Goal: Share content: Share content

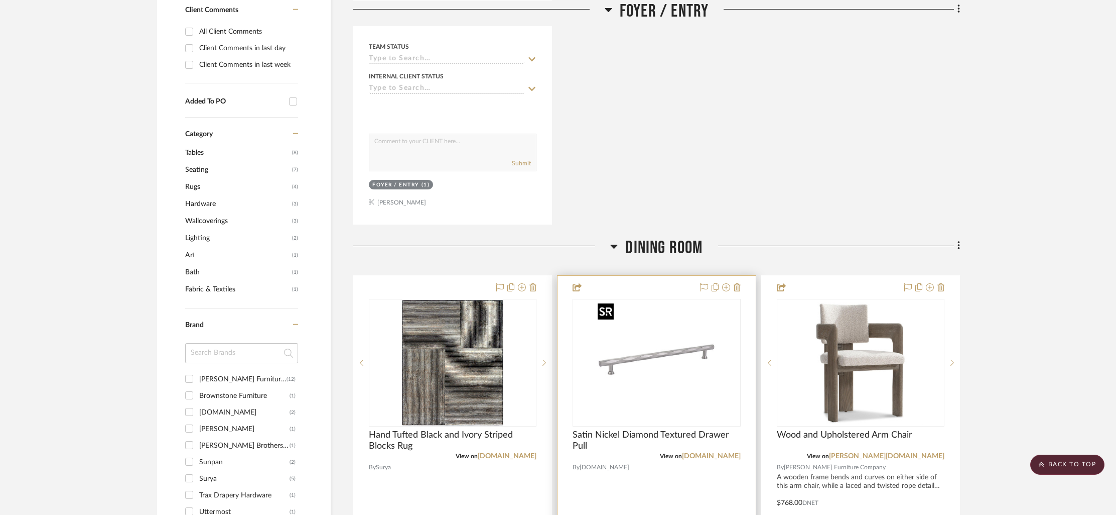
scroll to position [559, 0]
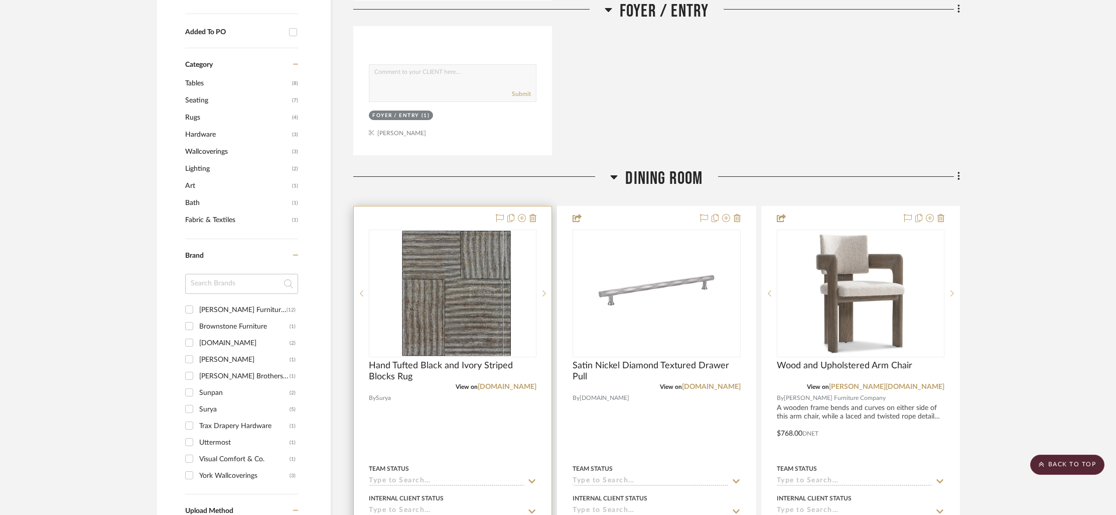
click at [529, 267] on div "0" at bounding box center [460, 293] width 182 height 126
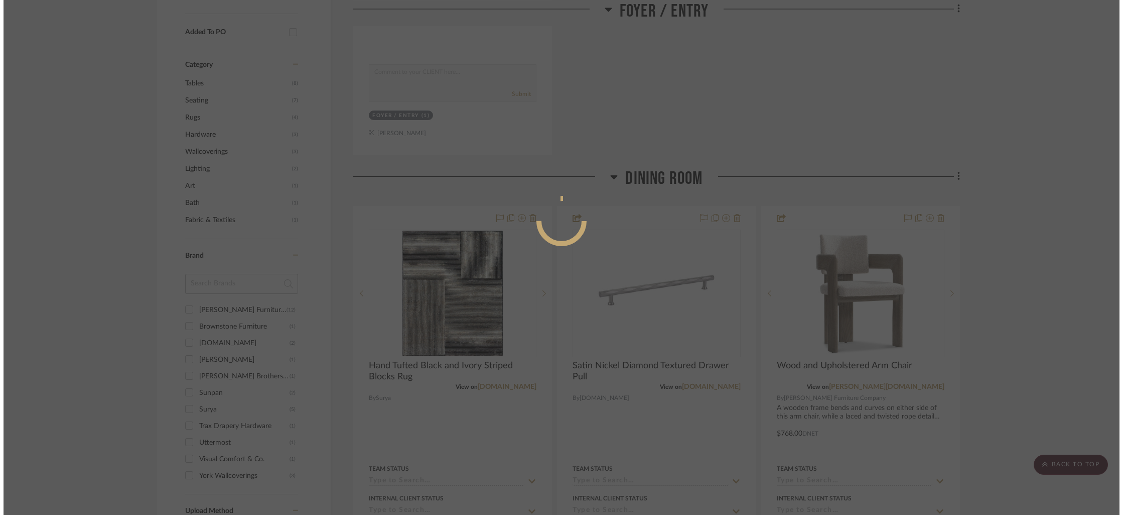
scroll to position [0, 0]
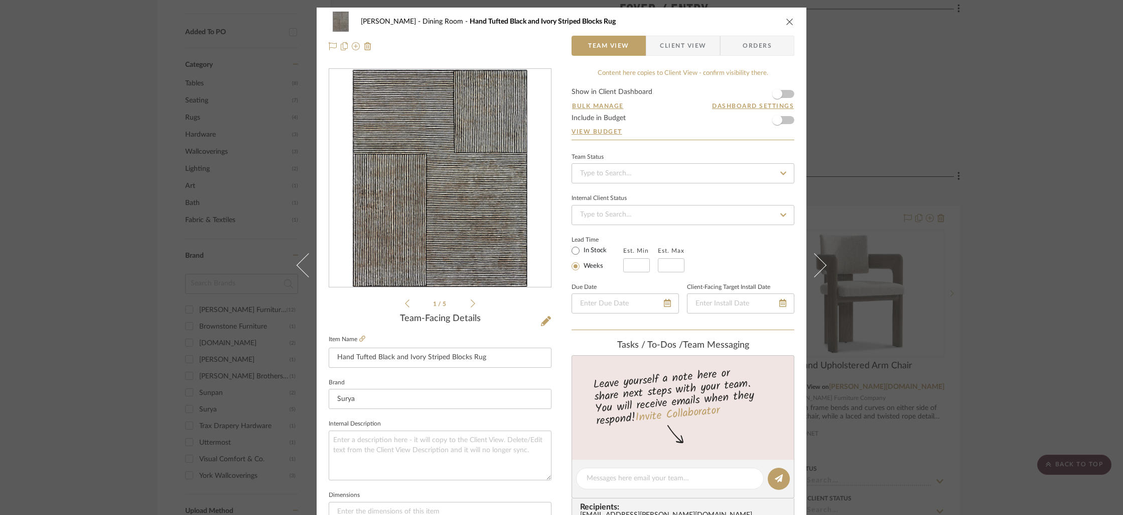
click at [786, 96] on form "Show in Client Dashboard Bulk Manage Dashboard Settings Include in Budget View …" at bounding box center [683, 113] width 223 height 51
click at [783, 96] on span "button" at bounding box center [778, 94] width 22 height 22
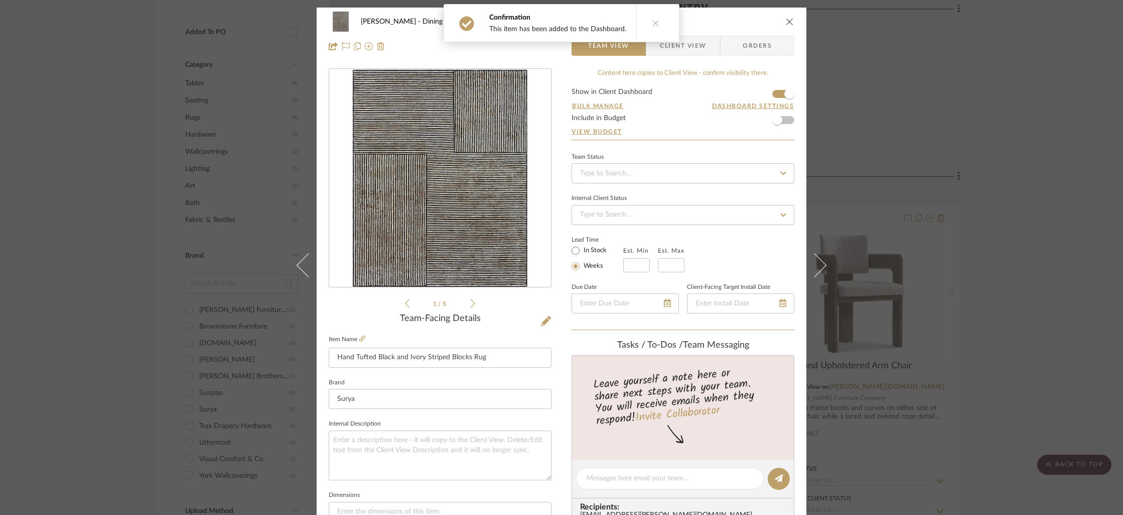
click at [687, 48] on span "Client View" at bounding box center [683, 46] width 46 height 20
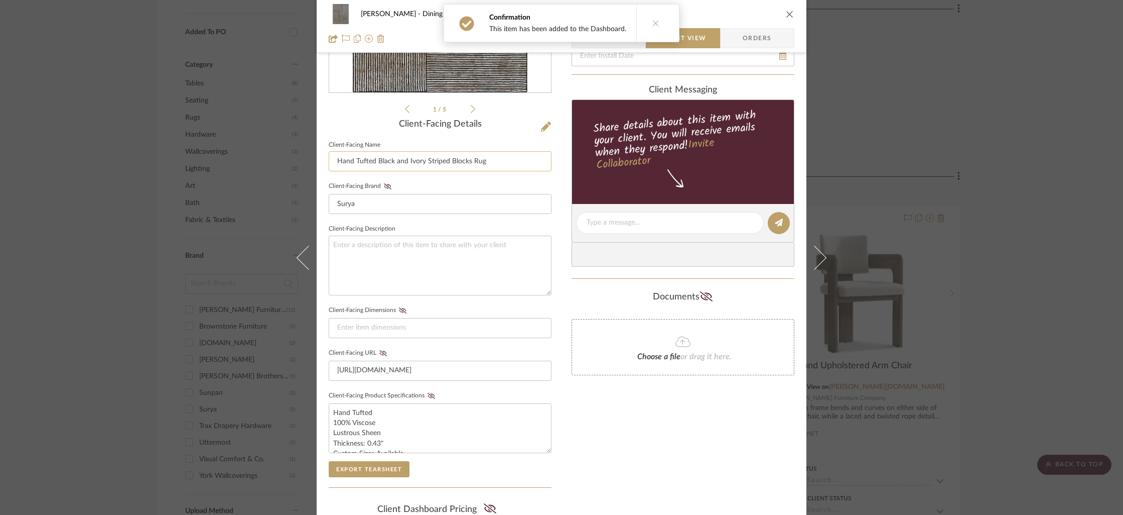
scroll to position [276, 0]
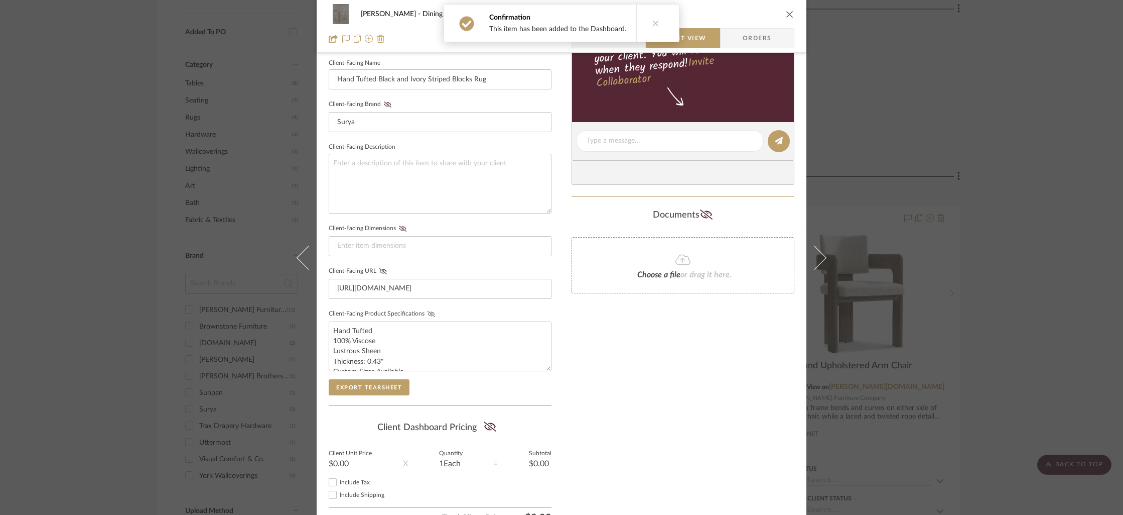
click at [428, 311] on icon at bounding box center [432, 314] width 8 height 6
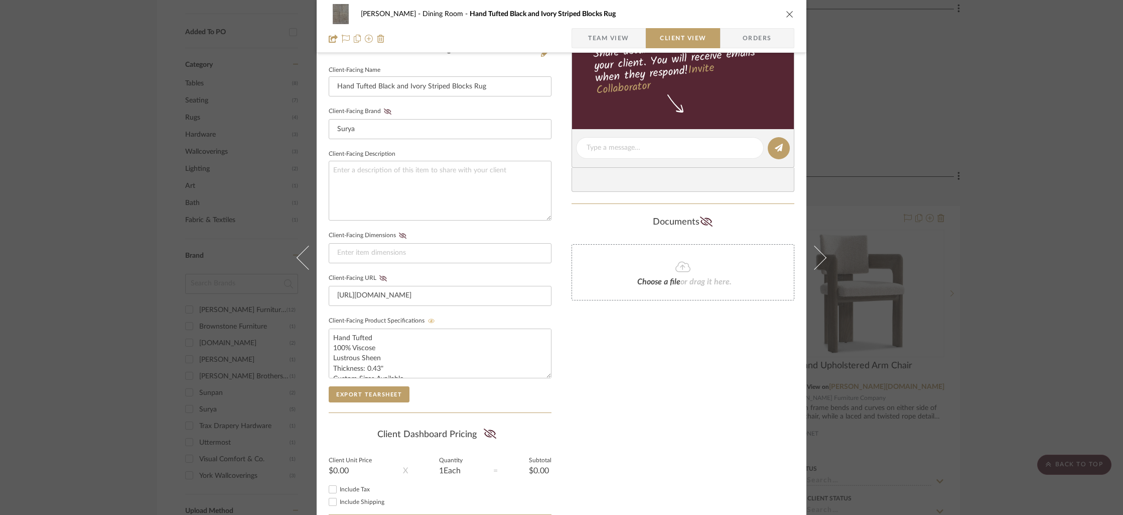
scroll to position [267, 0]
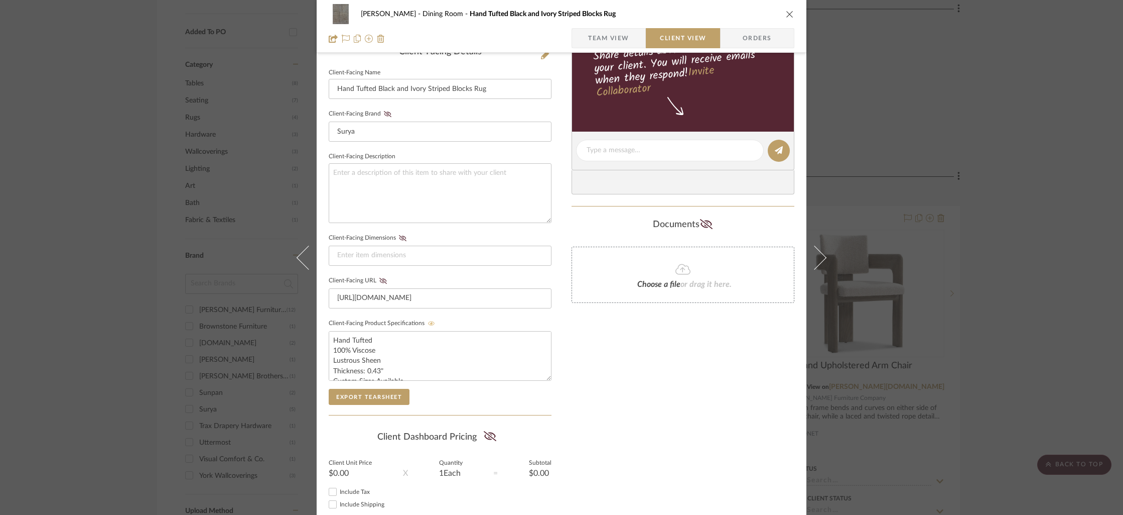
click at [646, 353] on div "Only content on this tab can share to Dashboard. Click eyeball icon to show or …" at bounding box center [683, 169] width 223 height 735
click at [786, 13] on icon "close" at bounding box center [790, 14] width 8 height 8
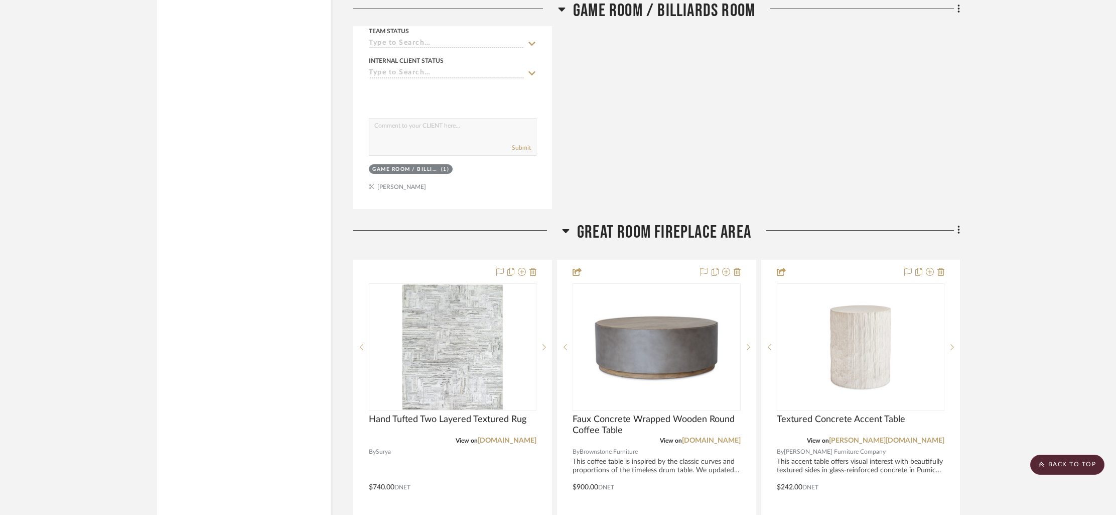
scroll to position [3602, 0]
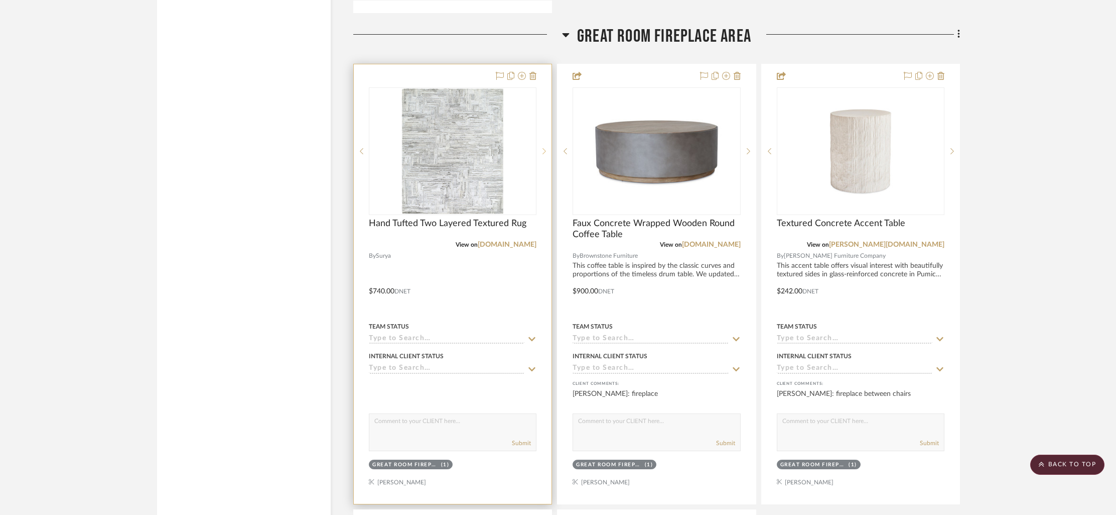
click at [545, 125] on div at bounding box center [544, 151] width 15 height 128
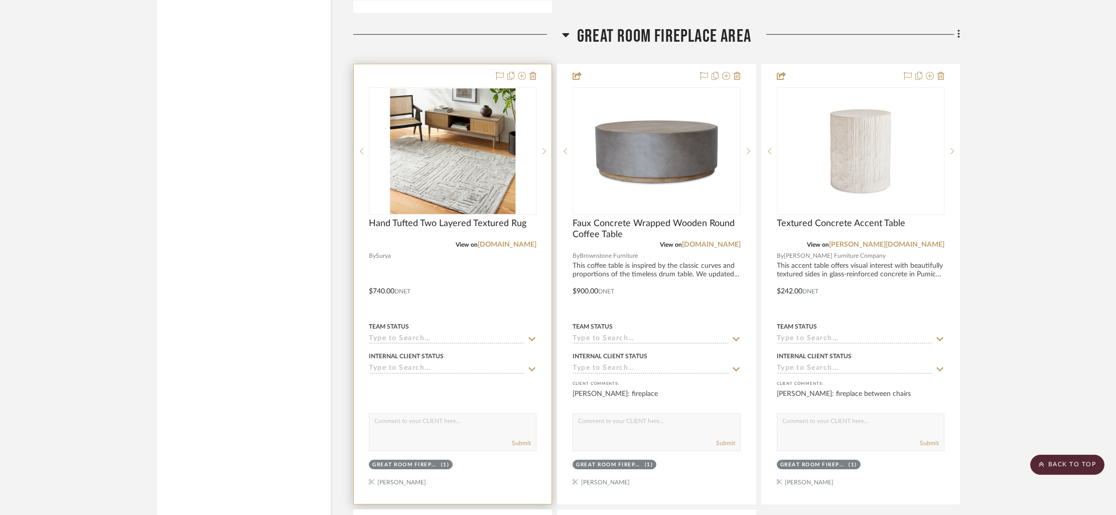
click at [464, 68] on div at bounding box center [453, 283] width 198 height 439
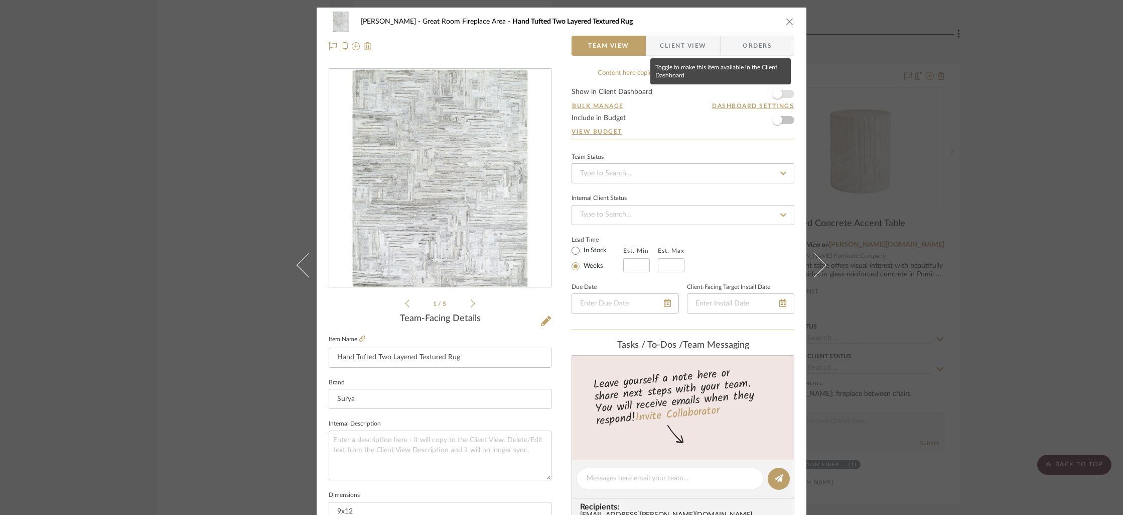
click at [784, 95] on span "button" at bounding box center [778, 94] width 22 height 22
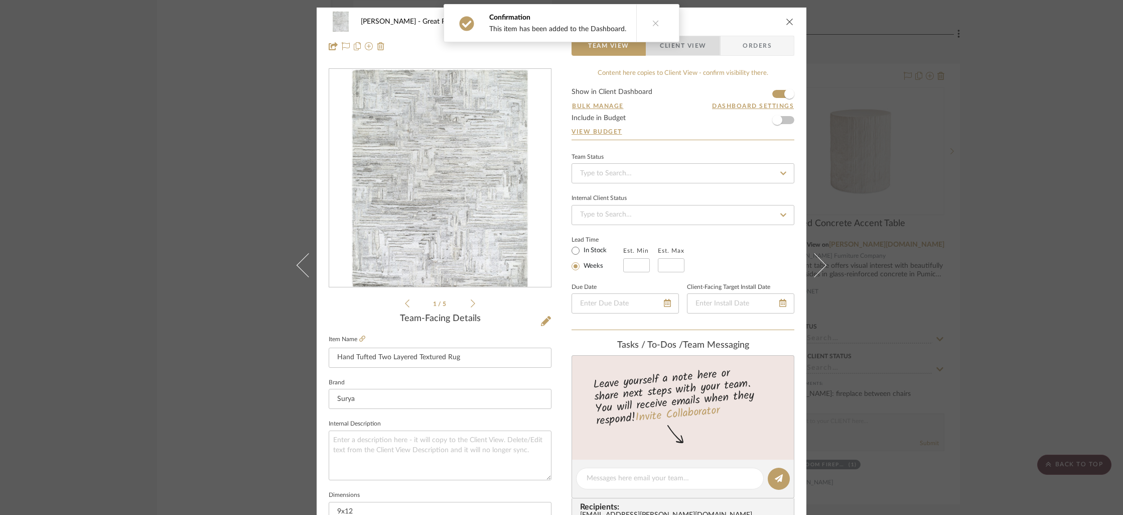
click at [693, 46] on span "Client View" at bounding box center [683, 46] width 46 height 20
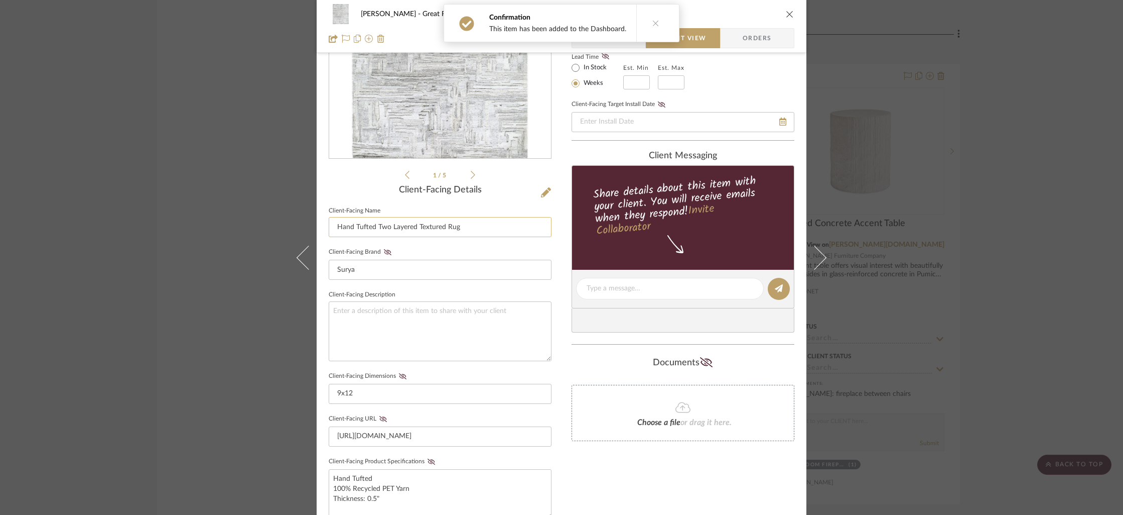
scroll to position [152, 0]
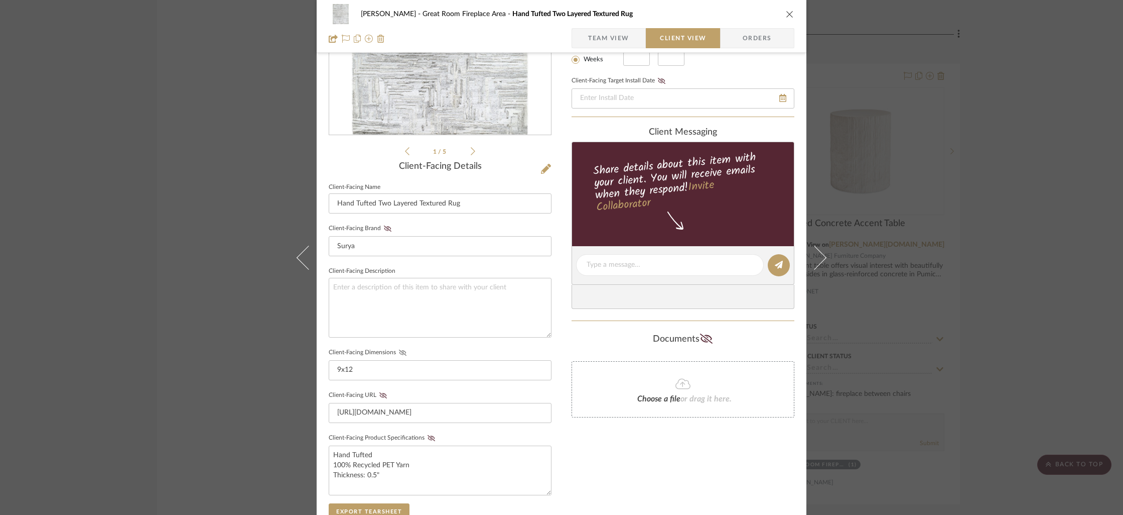
click at [399, 352] on icon at bounding box center [403, 352] width 8 height 6
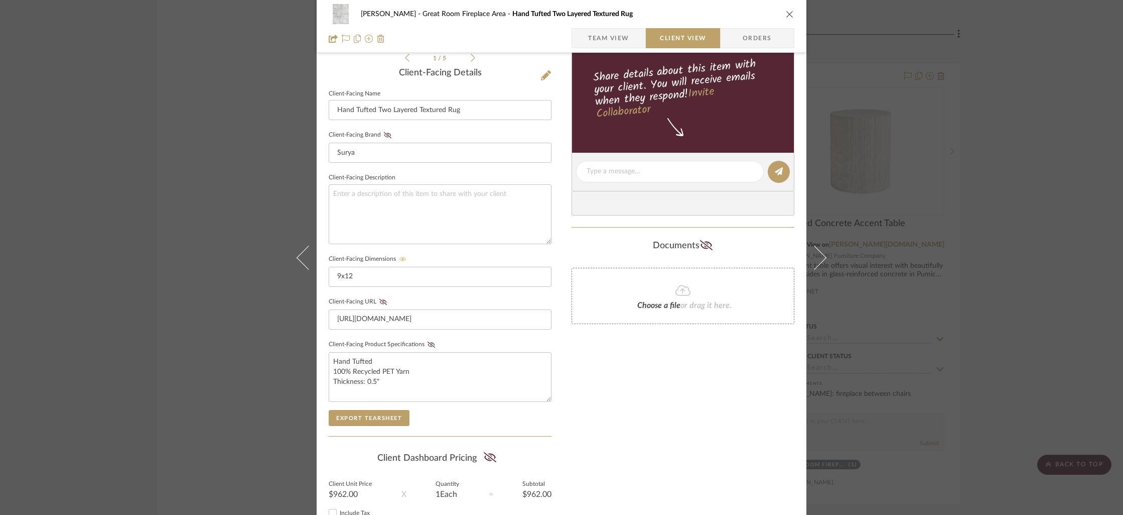
scroll to position [247, 0]
click at [428, 340] on icon at bounding box center [432, 343] width 8 height 6
click at [786, 13] on icon "close" at bounding box center [790, 14] width 8 height 8
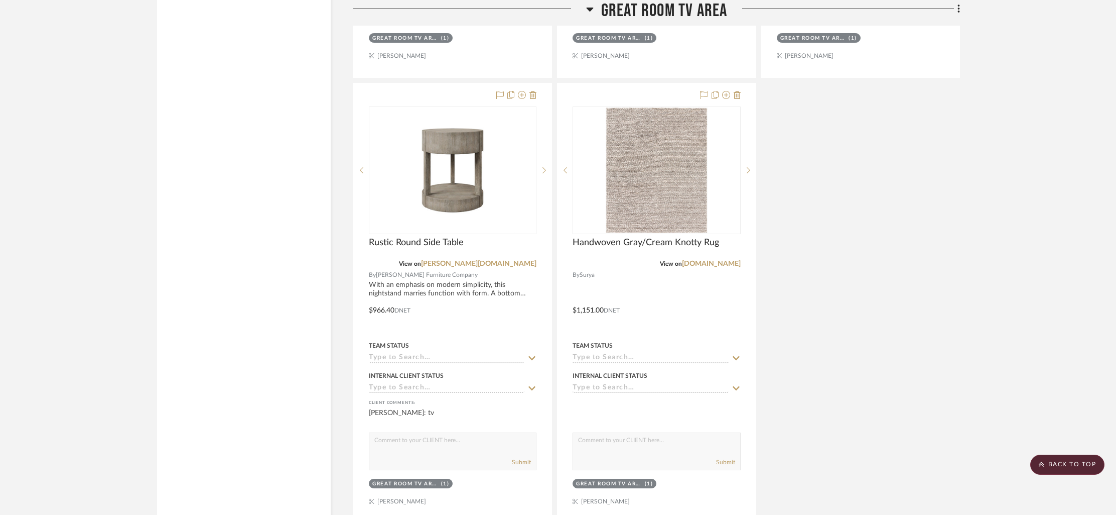
scroll to position [4992, 0]
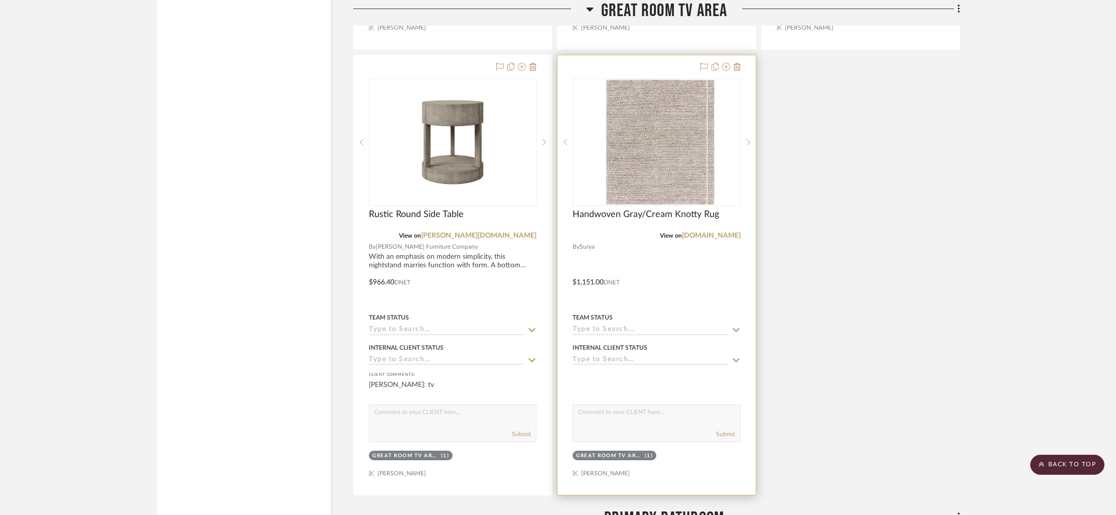
click at [665, 62] on div at bounding box center [657, 274] width 198 height 439
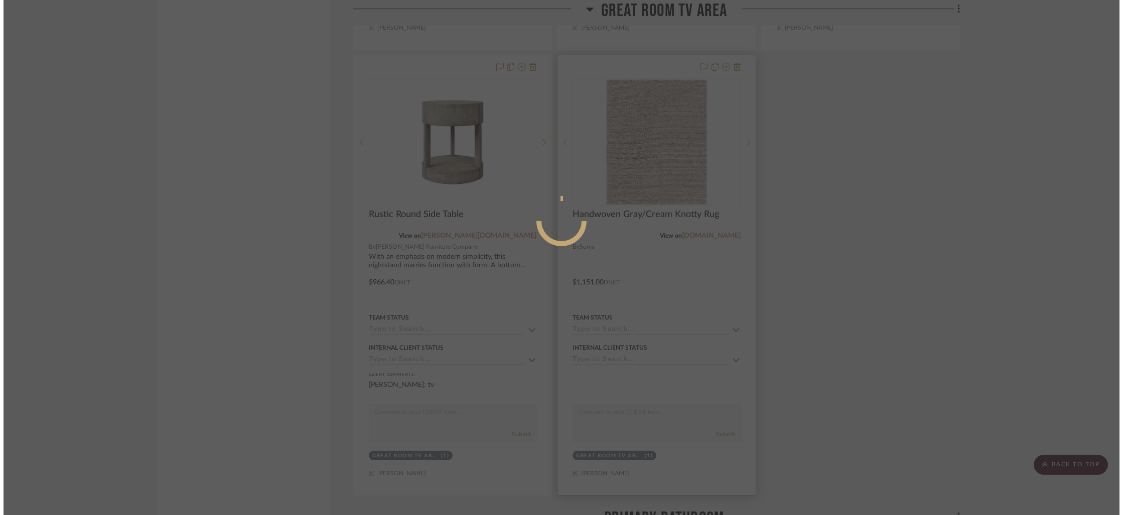
scroll to position [0, 0]
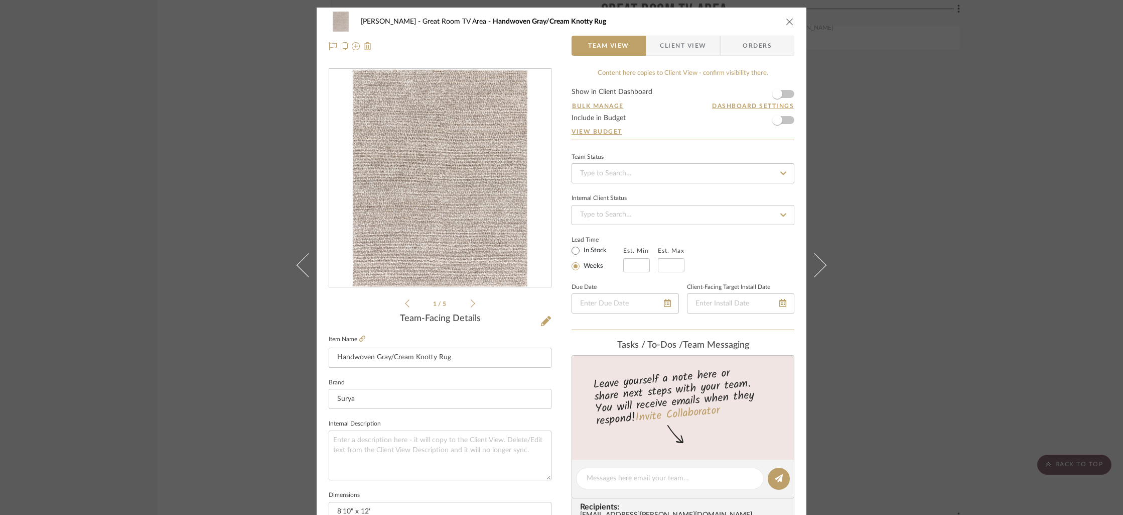
click at [787, 92] on form "Show in Client Dashboard Bulk Manage Dashboard Settings Include in Budget View …" at bounding box center [683, 113] width 223 height 51
click at [783, 96] on span "button" at bounding box center [778, 94] width 22 height 22
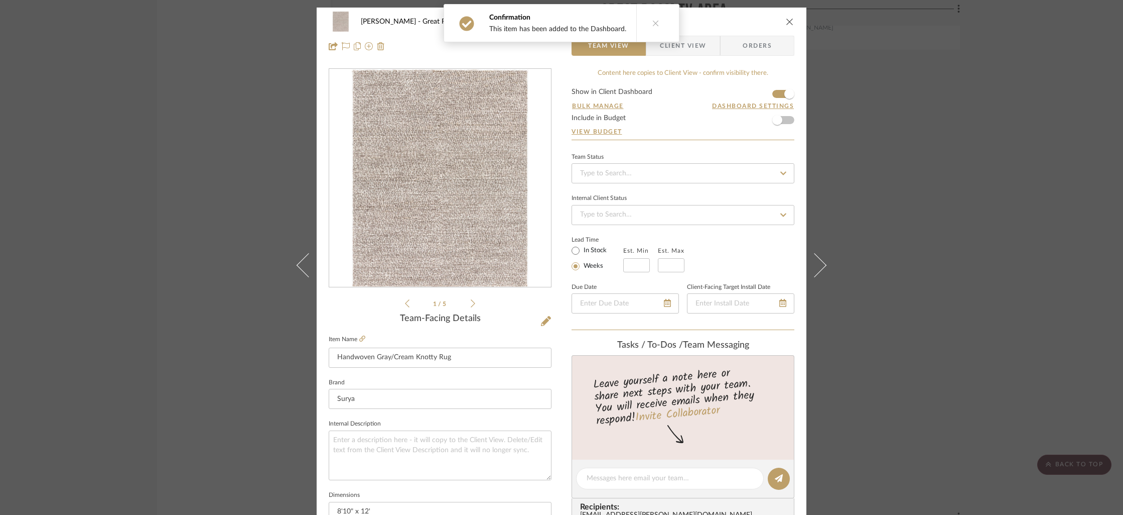
click at [669, 51] on span "Client View" at bounding box center [683, 46] width 46 height 20
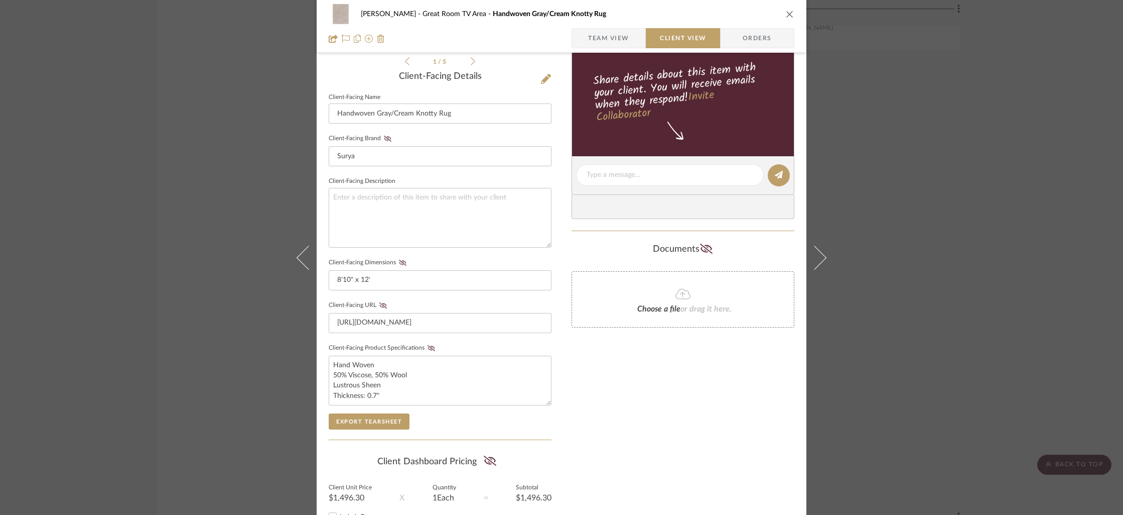
scroll to position [248, 0]
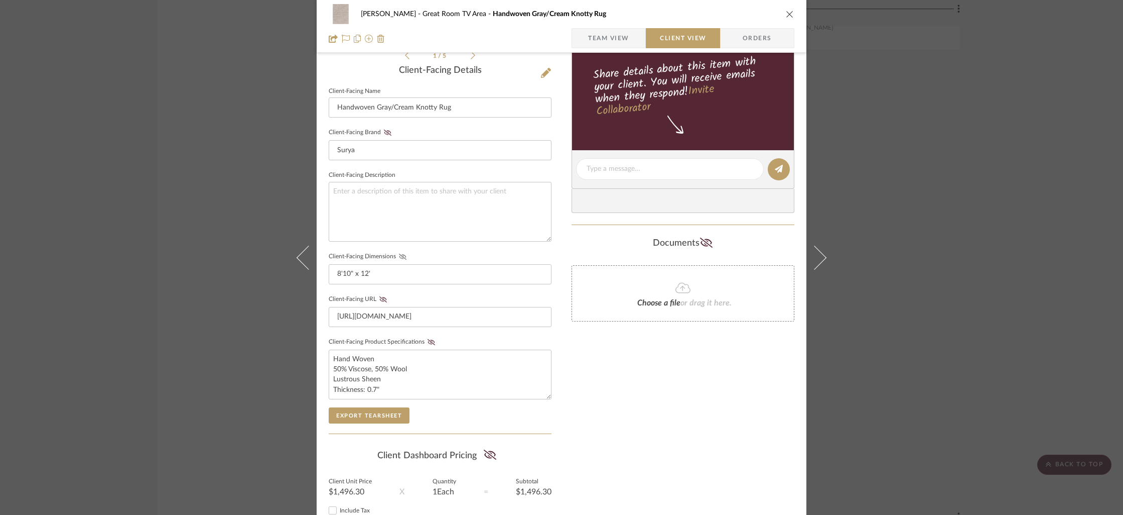
click at [399, 253] on icon at bounding box center [403, 256] width 8 height 6
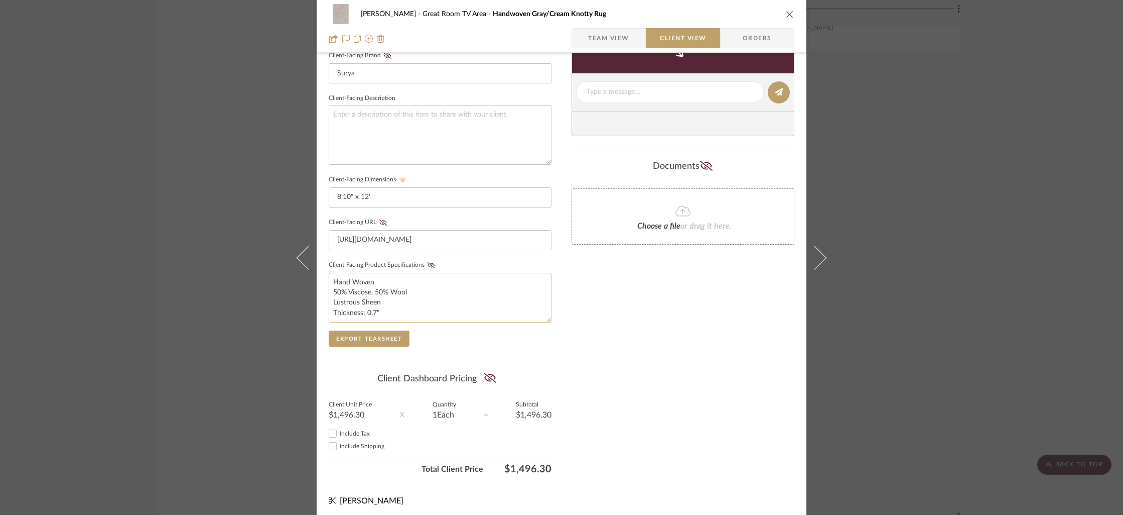
scroll to position [328, 0]
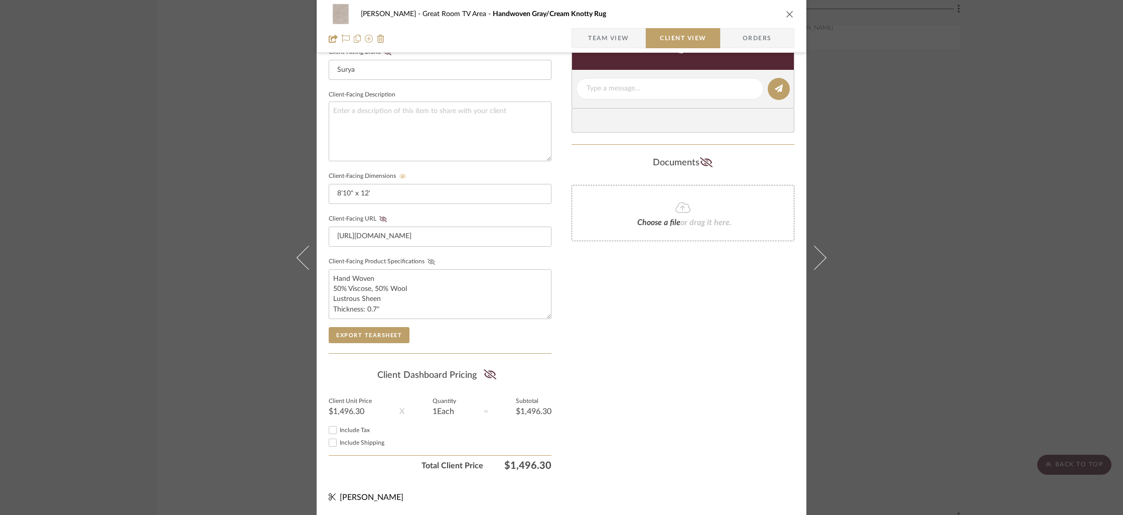
click at [428, 259] on icon at bounding box center [432, 262] width 8 height 6
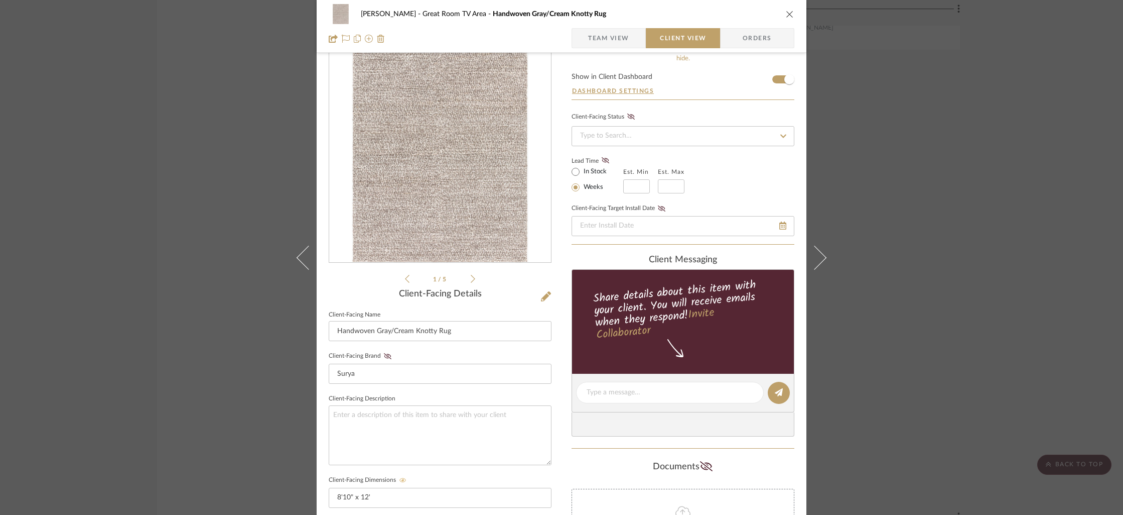
scroll to position [0, 0]
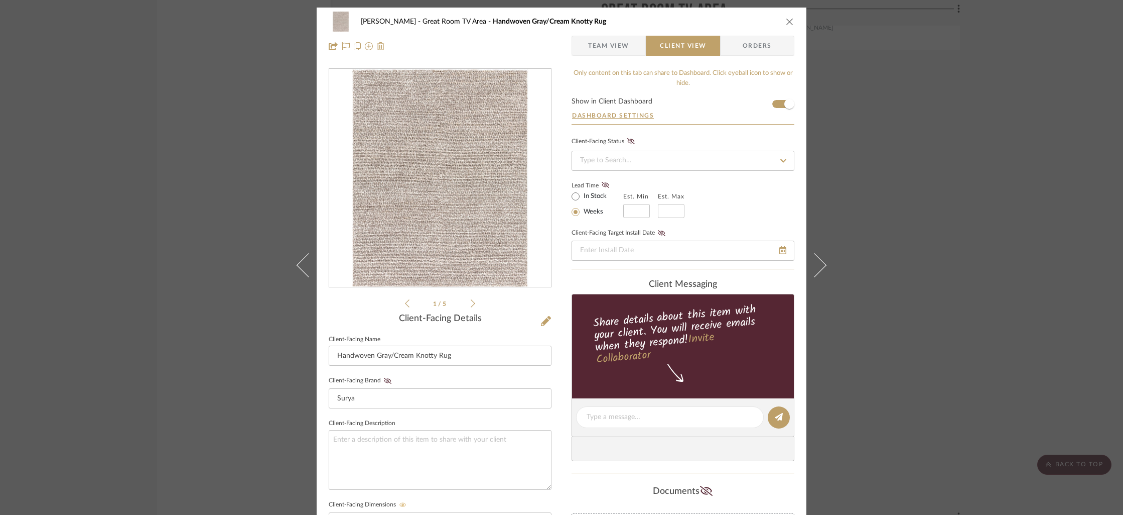
click at [786, 23] on icon "close" at bounding box center [790, 22] width 8 height 8
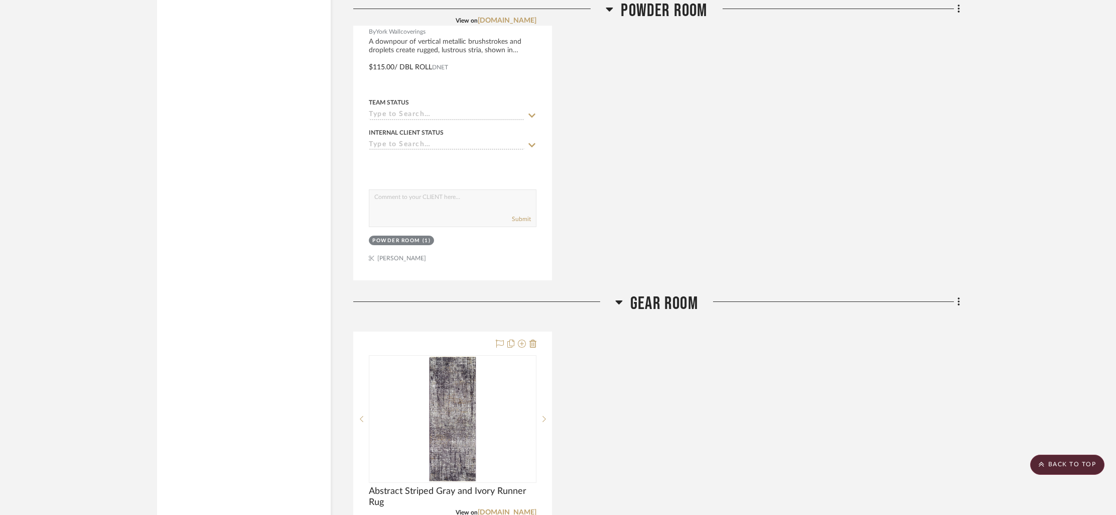
scroll to position [6367, 0]
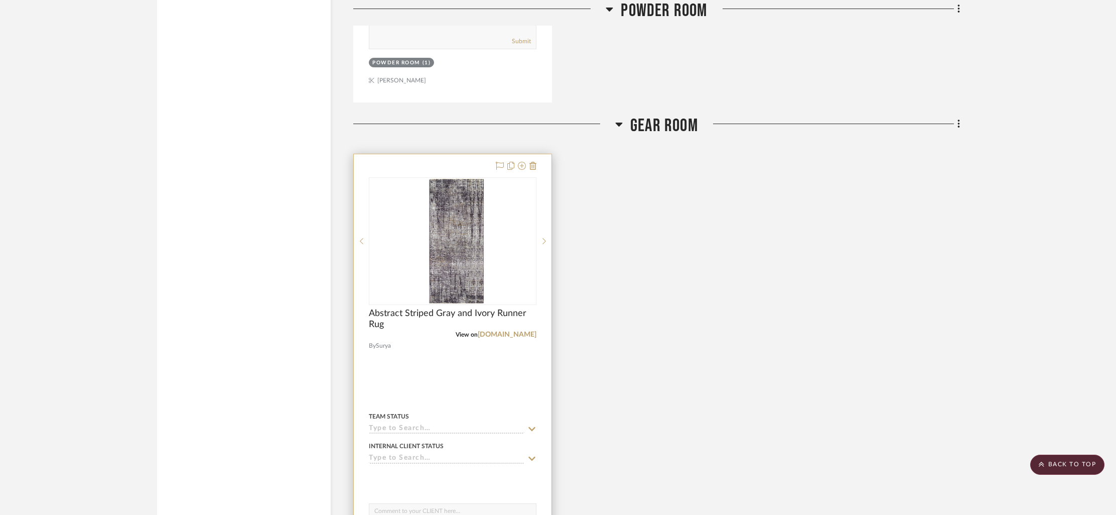
click at [421, 164] on div at bounding box center [453, 373] width 198 height 439
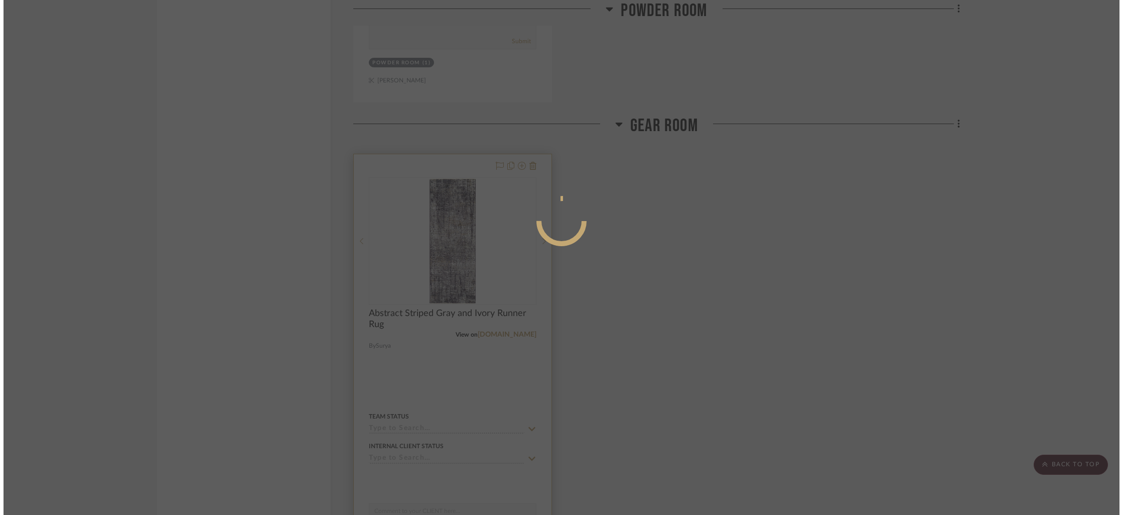
scroll to position [0, 0]
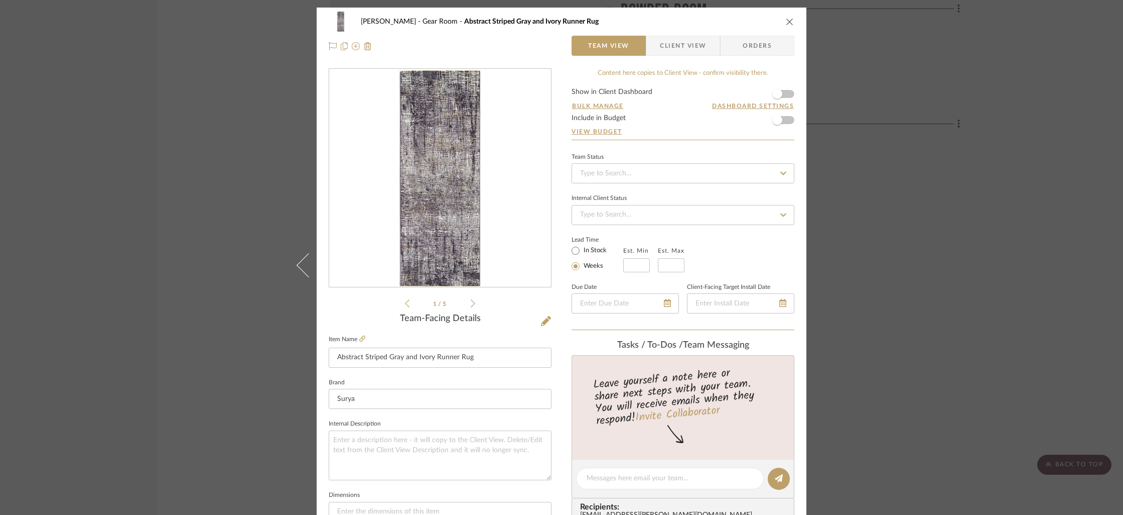
click at [787, 96] on form "Show in Client Dashboard Bulk Manage Dashboard Settings Include in Budget View …" at bounding box center [683, 113] width 223 height 51
click at [786, 97] on form "Show in Client Dashboard Bulk Manage Dashboard Settings Include in Budget View …" at bounding box center [683, 113] width 223 height 51
click at [782, 98] on span "button" at bounding box center [778, 94] width 22 height 22
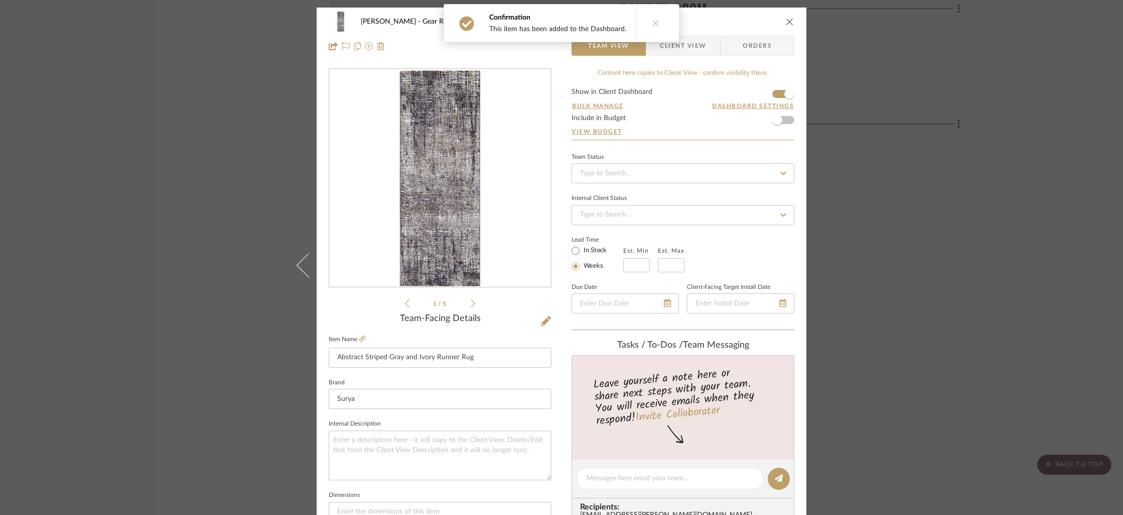
click at [687, 51] on span "Client View" at bounding box center [683, 46] width 46 height 20
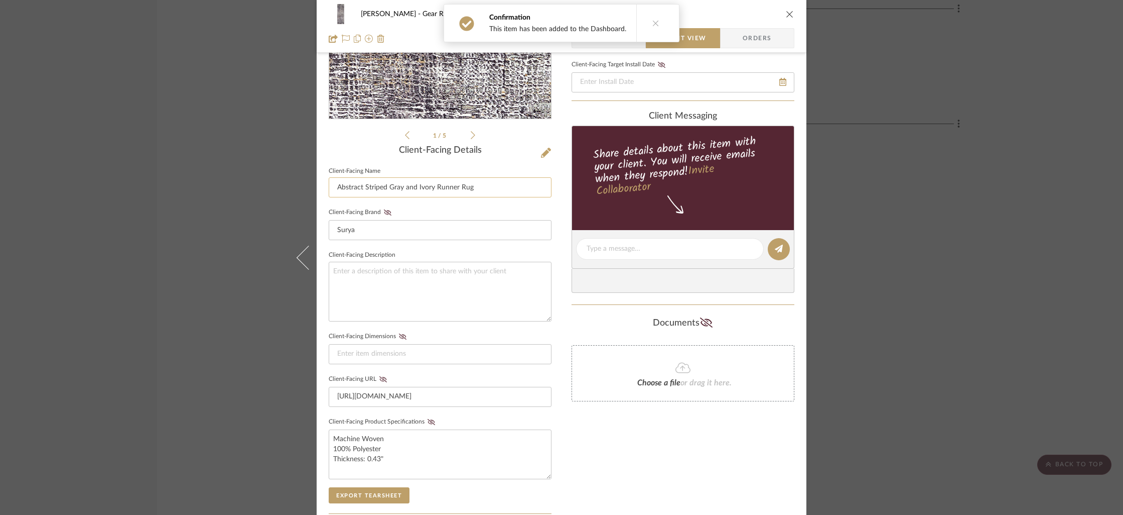
scroll to position [250, 0]
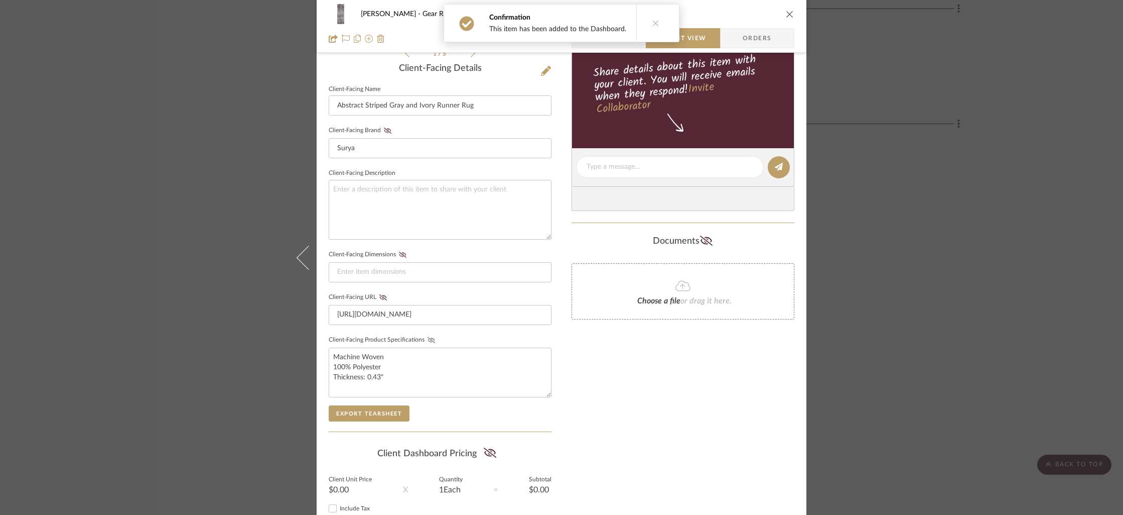
click at [429, 338] on icon at bounding box center [432, 340] width 8 height 6
click at [616, 392] on div "Only content on this tab can share to Dashboard. Click eyeball icon to show or …" at bounding box center [683, 185] width 223 height 735
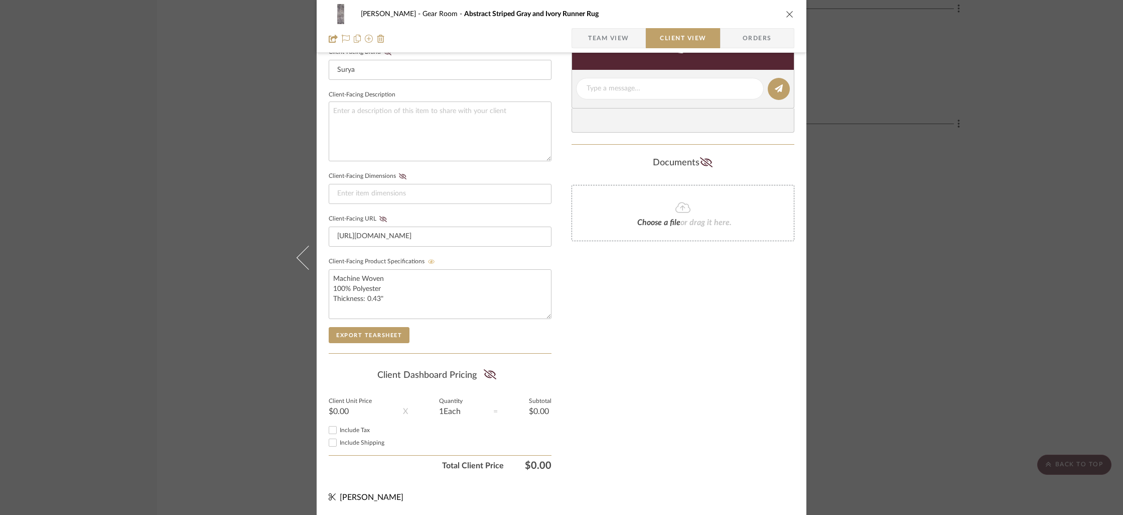
click at [786, 18] on button "close" at bounding box center [790, 14] width 9 height 9
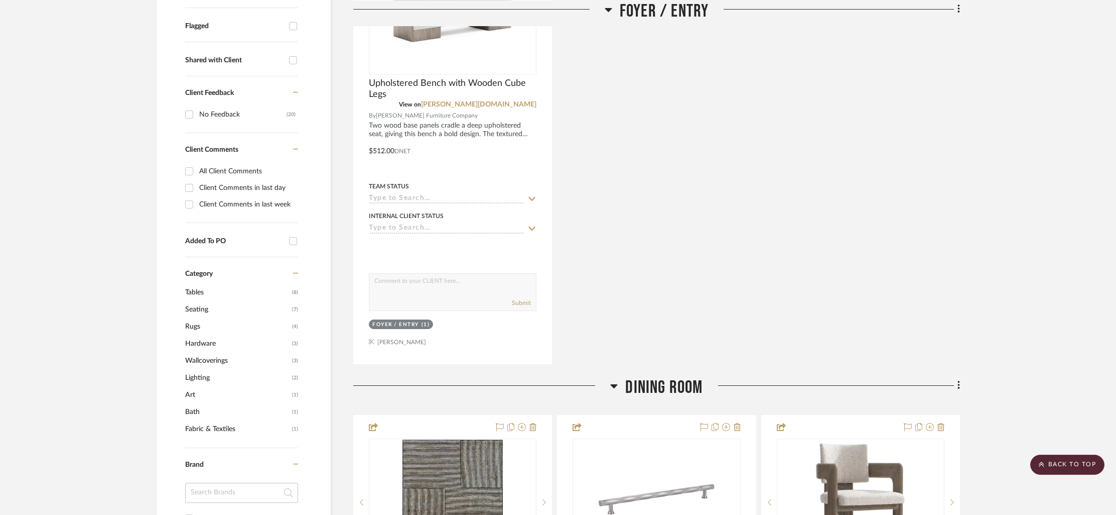
scroll to position [0, 0]
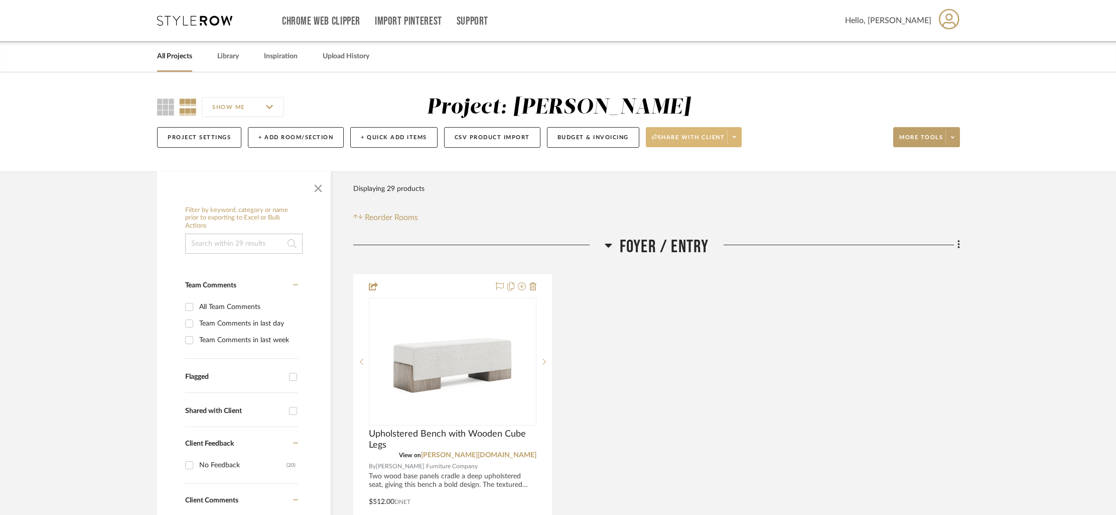
click at [734, 143] on span at bounding box center [734, 137] width 14 height 15
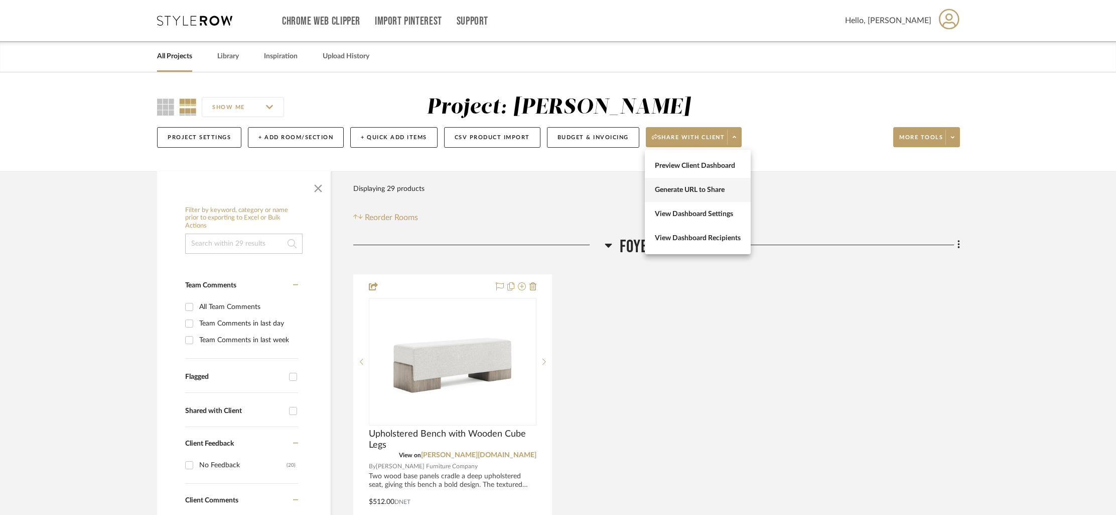
click at [709, 191] on span "Generate URL to Share" at bounding box center [698, 190] width 86 height 9
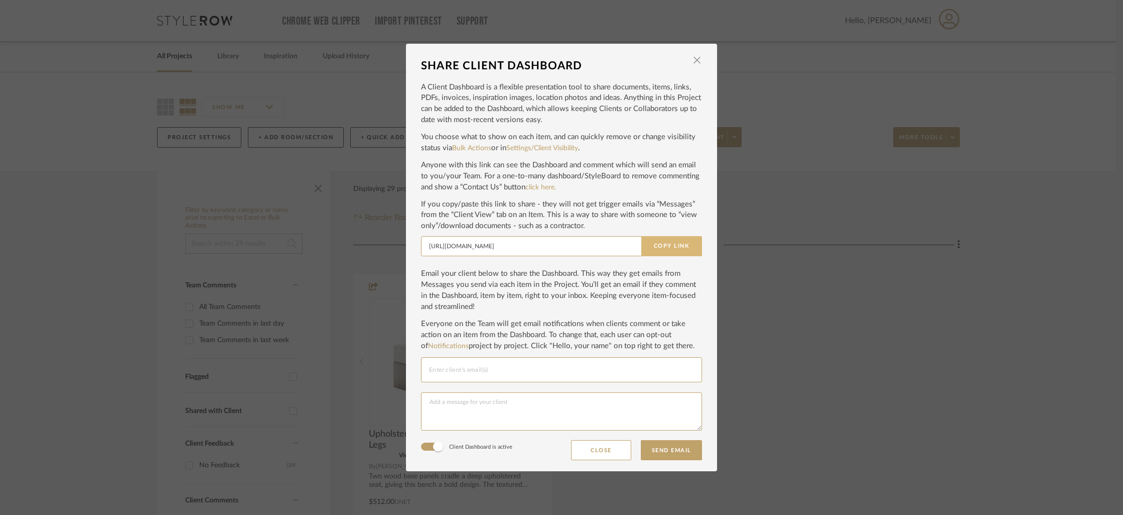
click at [664, 248] on button "Copy Link" at bounding box center [672, 246] width 61 height 20
click at [691, 62] on span "button" at bounding box center [697, 60] width 20 height 20
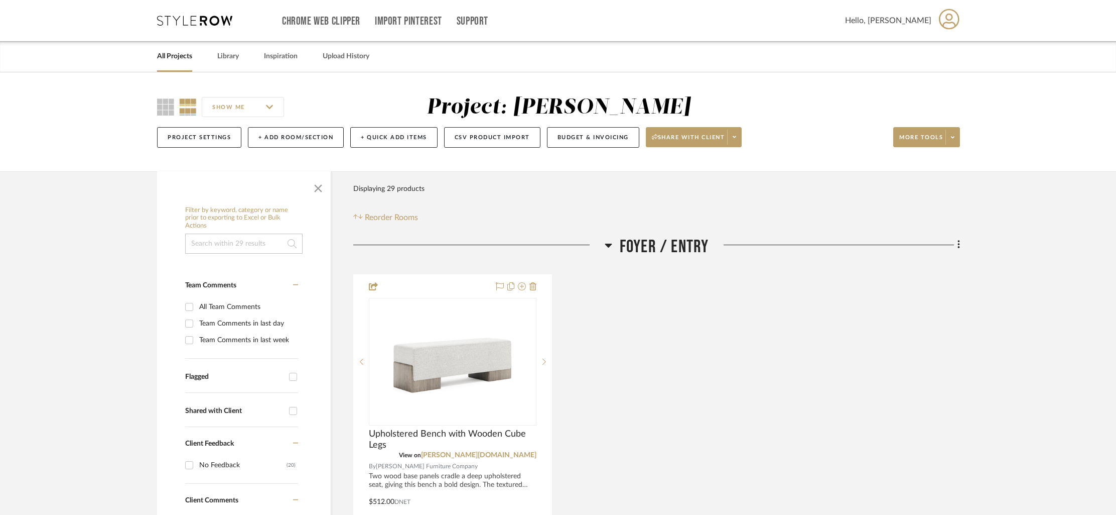
click at [175, 57] on link "All Projects" at bounding box center [174, 57] width 35 height 14
